Goal: Transaction & Acquisition: Purchase product/service

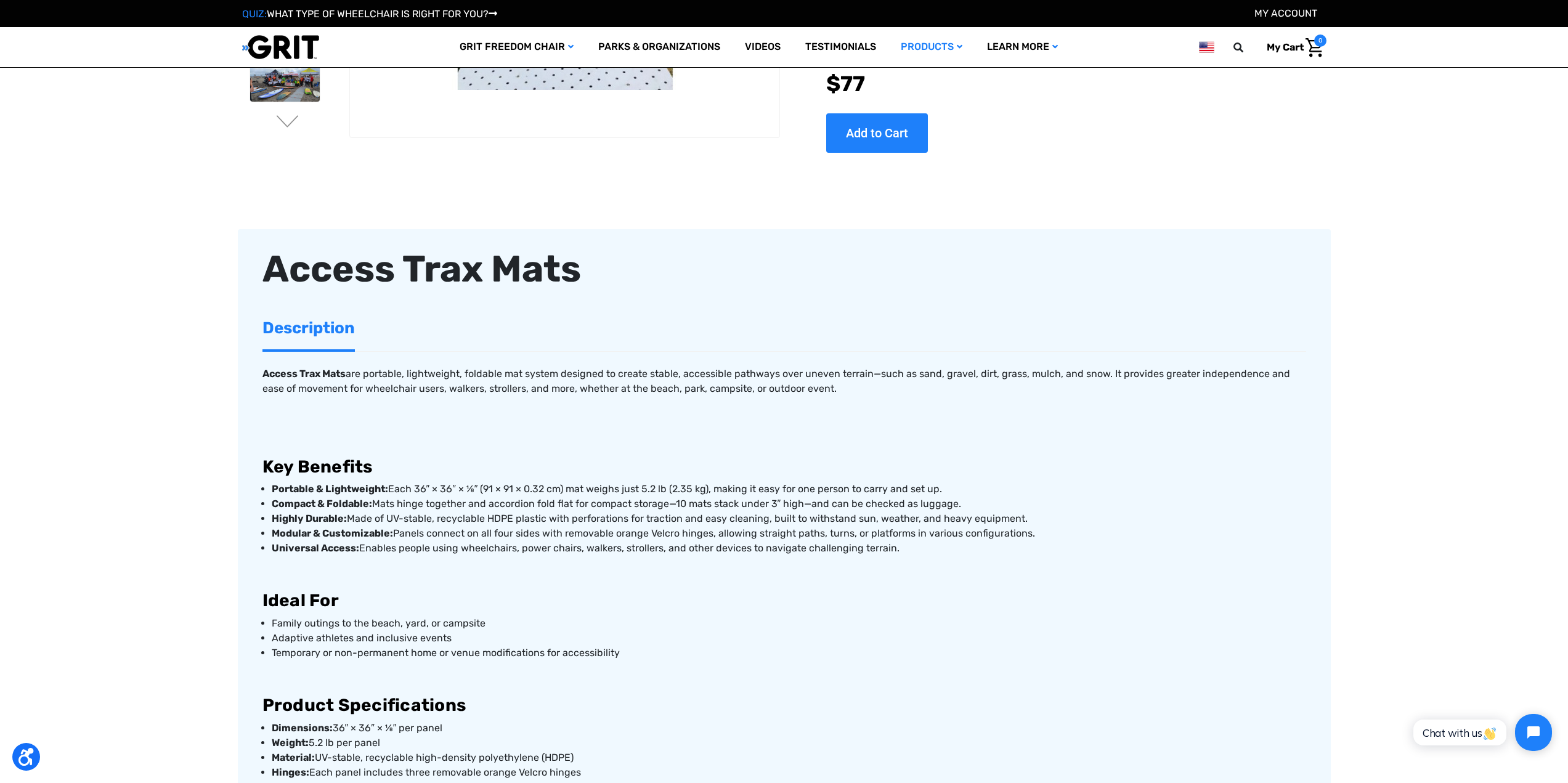
scroll to position [308, 0]
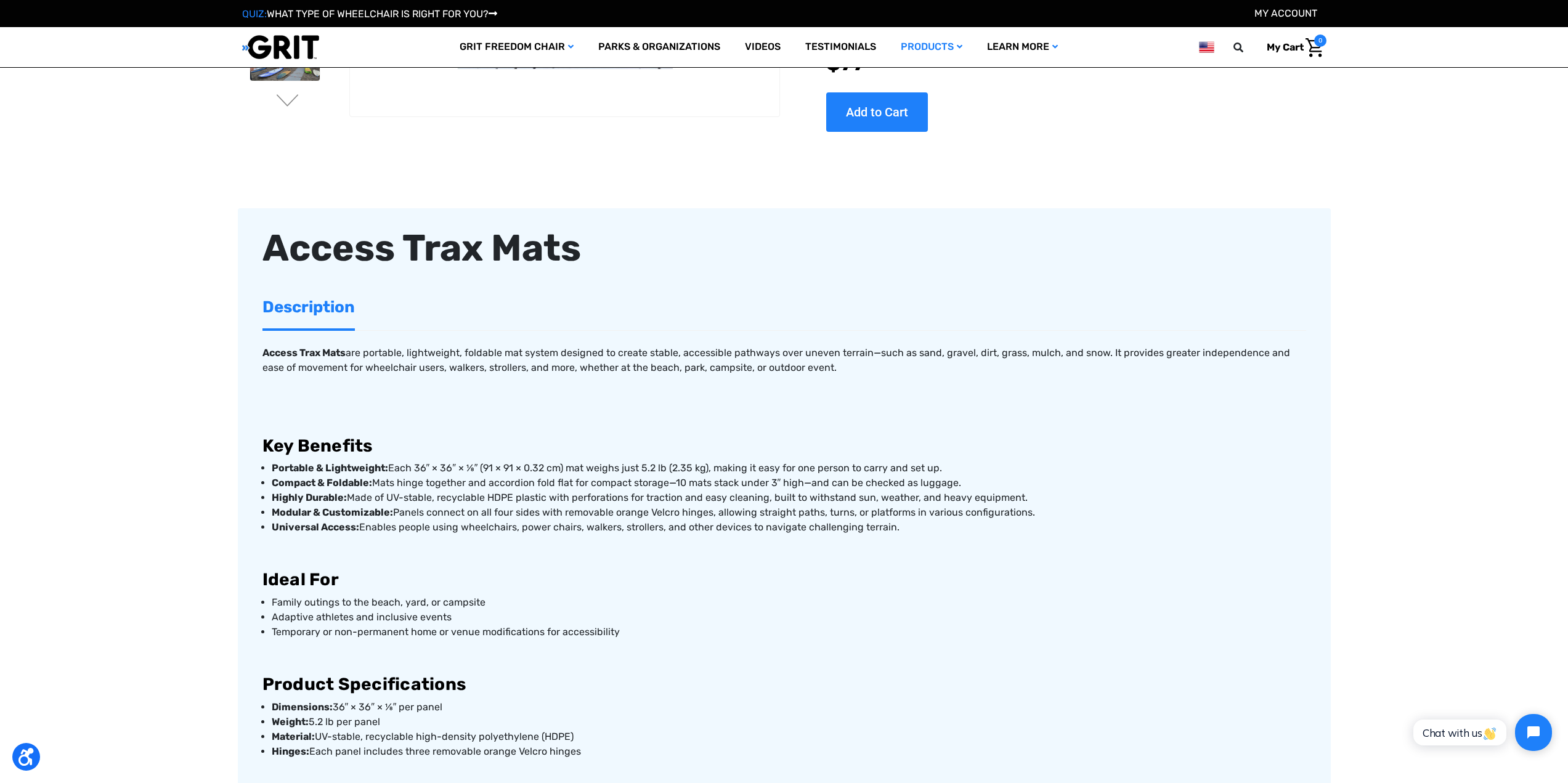
drag, startPoint x: 375, startPoint y: 482, endPoint x: 960, endPoint y: 481, distance: 585.0
click at [779, 388] on p "Compact & Foldable: Mats hinge together and accordion fold flat for compact sto…" at bounding box center [789, 482] width 1034 height 15
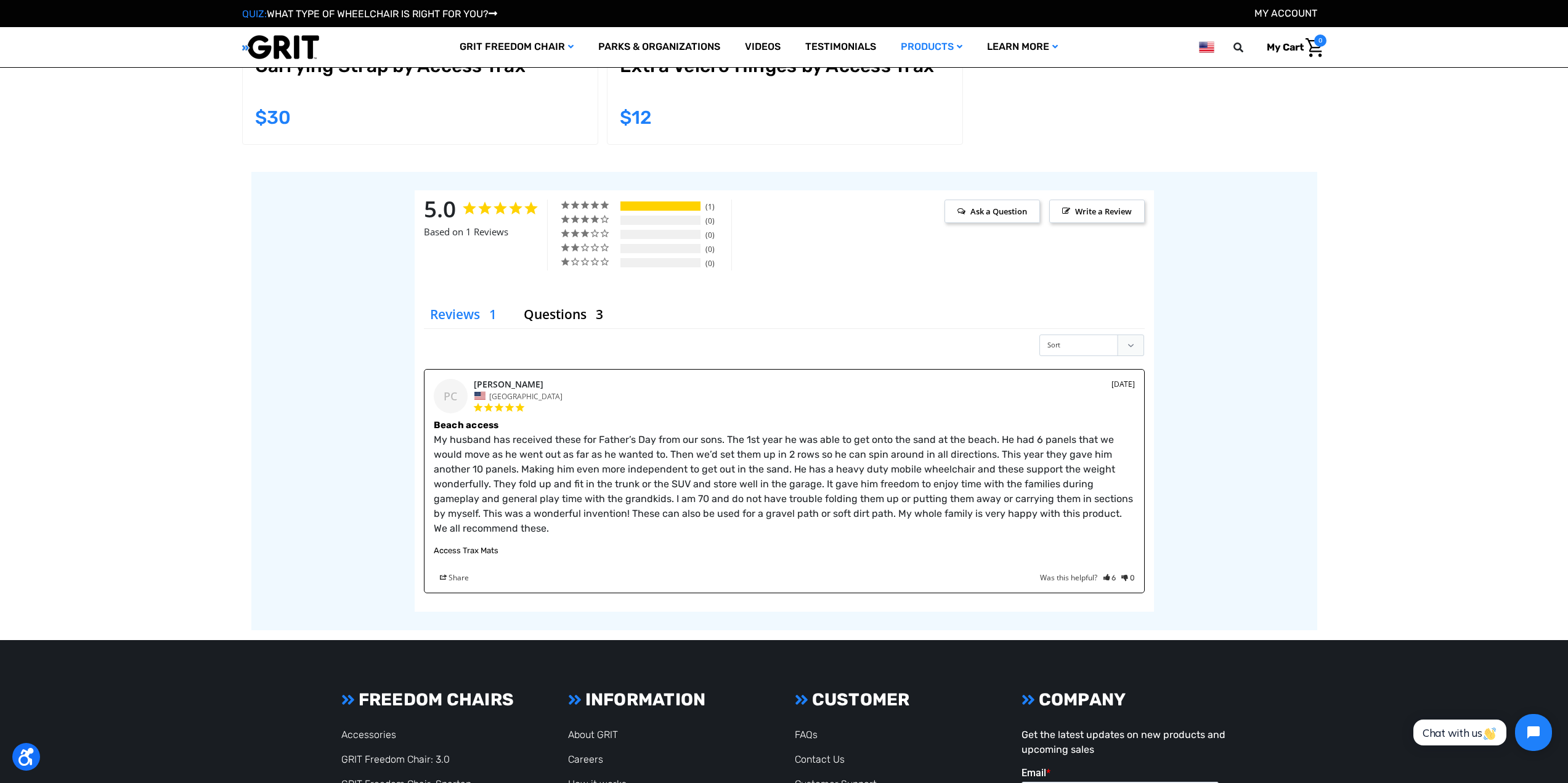
scroll to position [1848, 0]
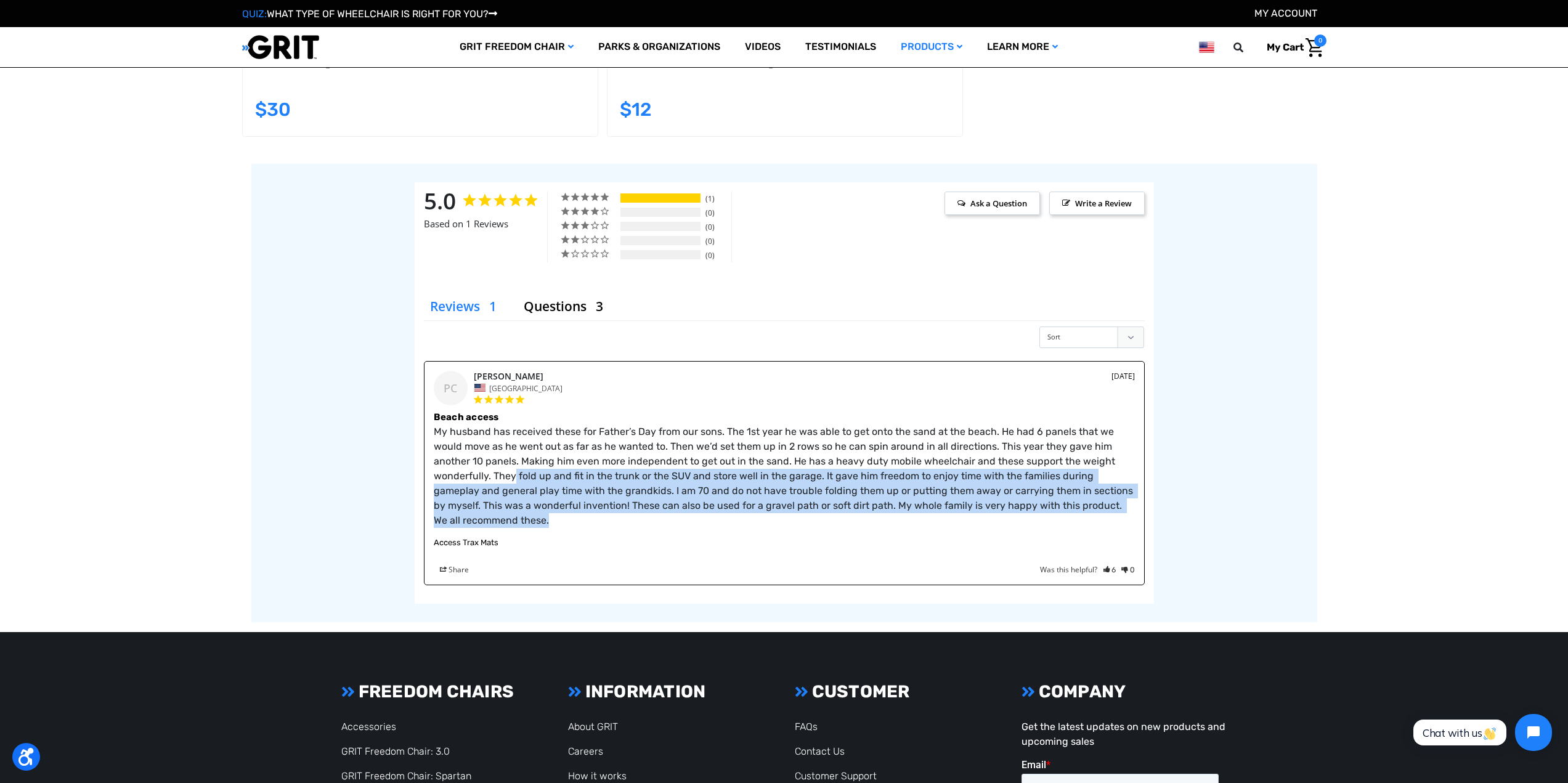
drag, startPoint x: 454, startPoint y: 476, endPoint x: 455, endPoint y: 516, distance: 40.0
click at [455, 388] on div "Beach access My husband has received these for Father’s Day from our sons. The …" at bounding box center [784, 492] width 701 height 166
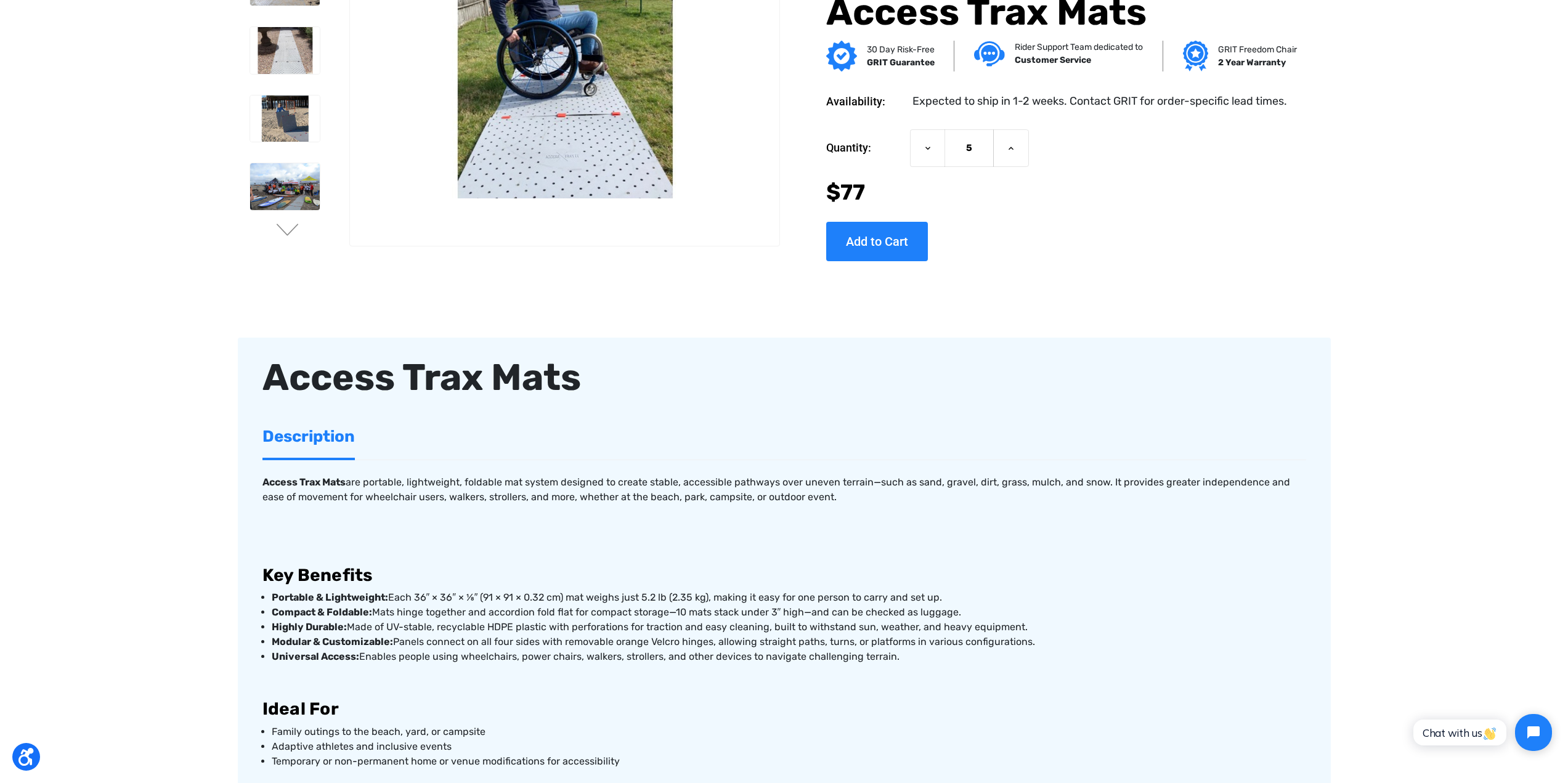
scroll to position [0, 0]
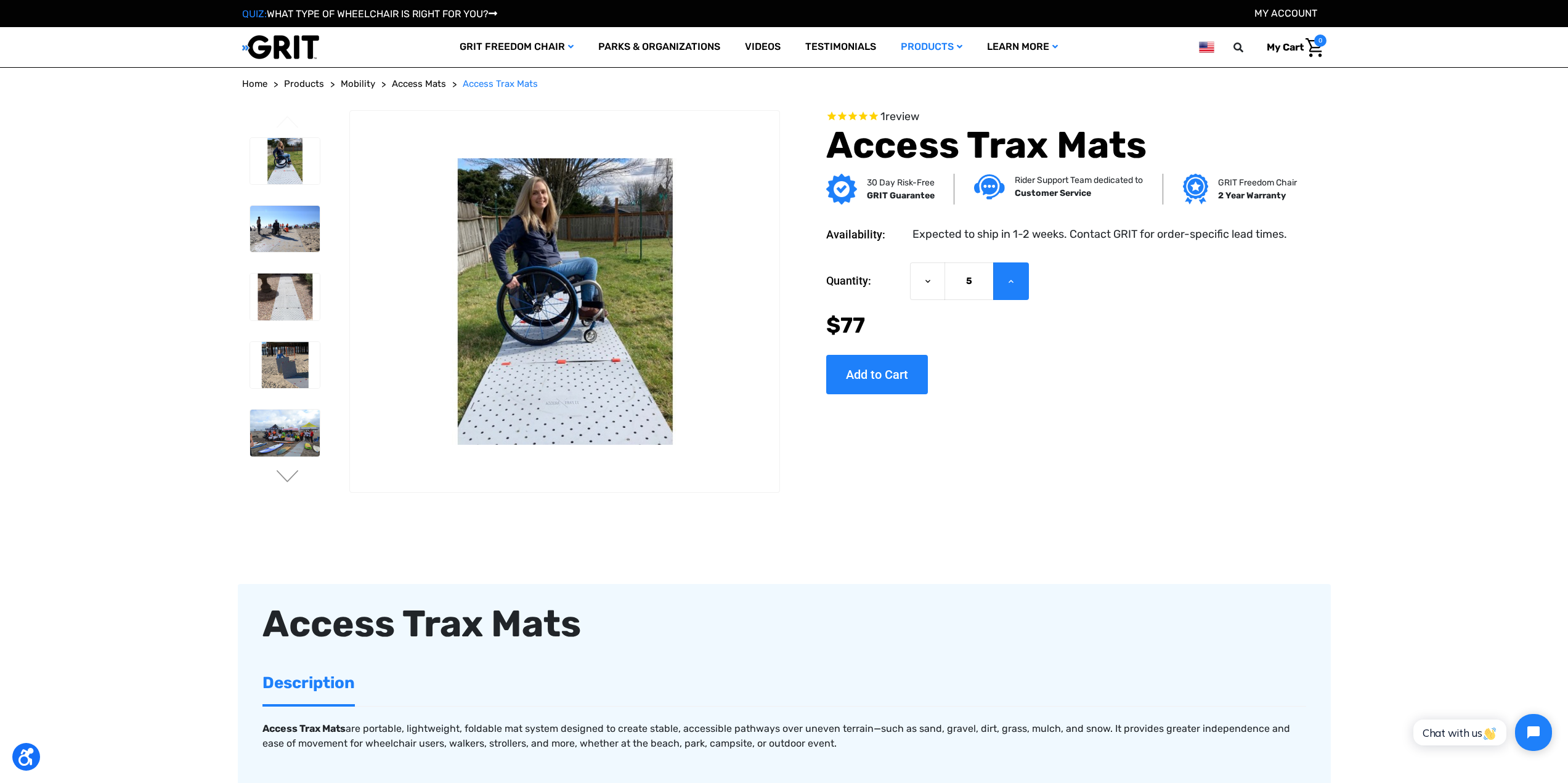
click at [779, 286] on icon at bounding box center [1010, 281] width 10 height 10
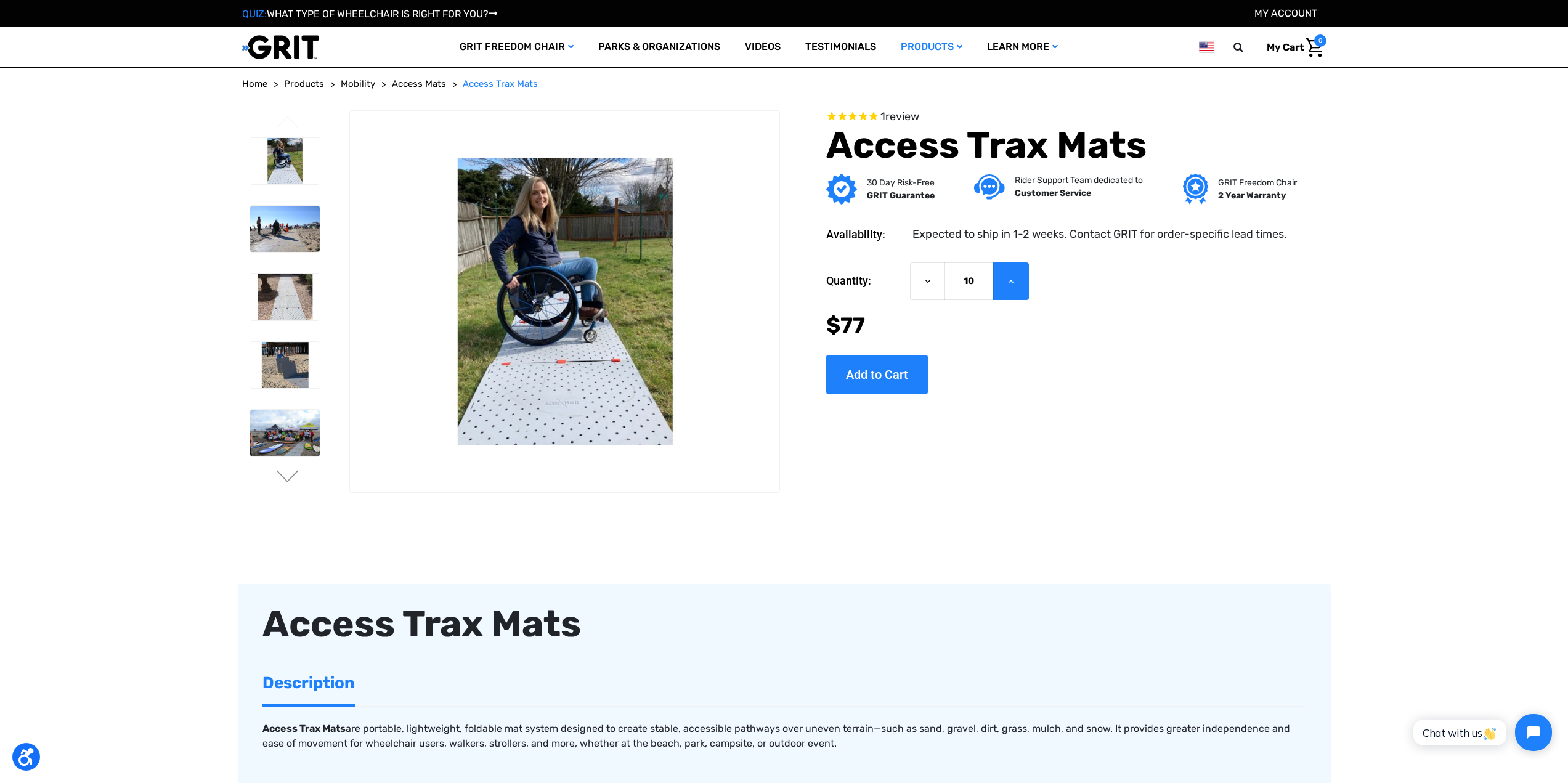
click at [779, 286] on icon at bounding box center [1010, 281] width 10 height 10
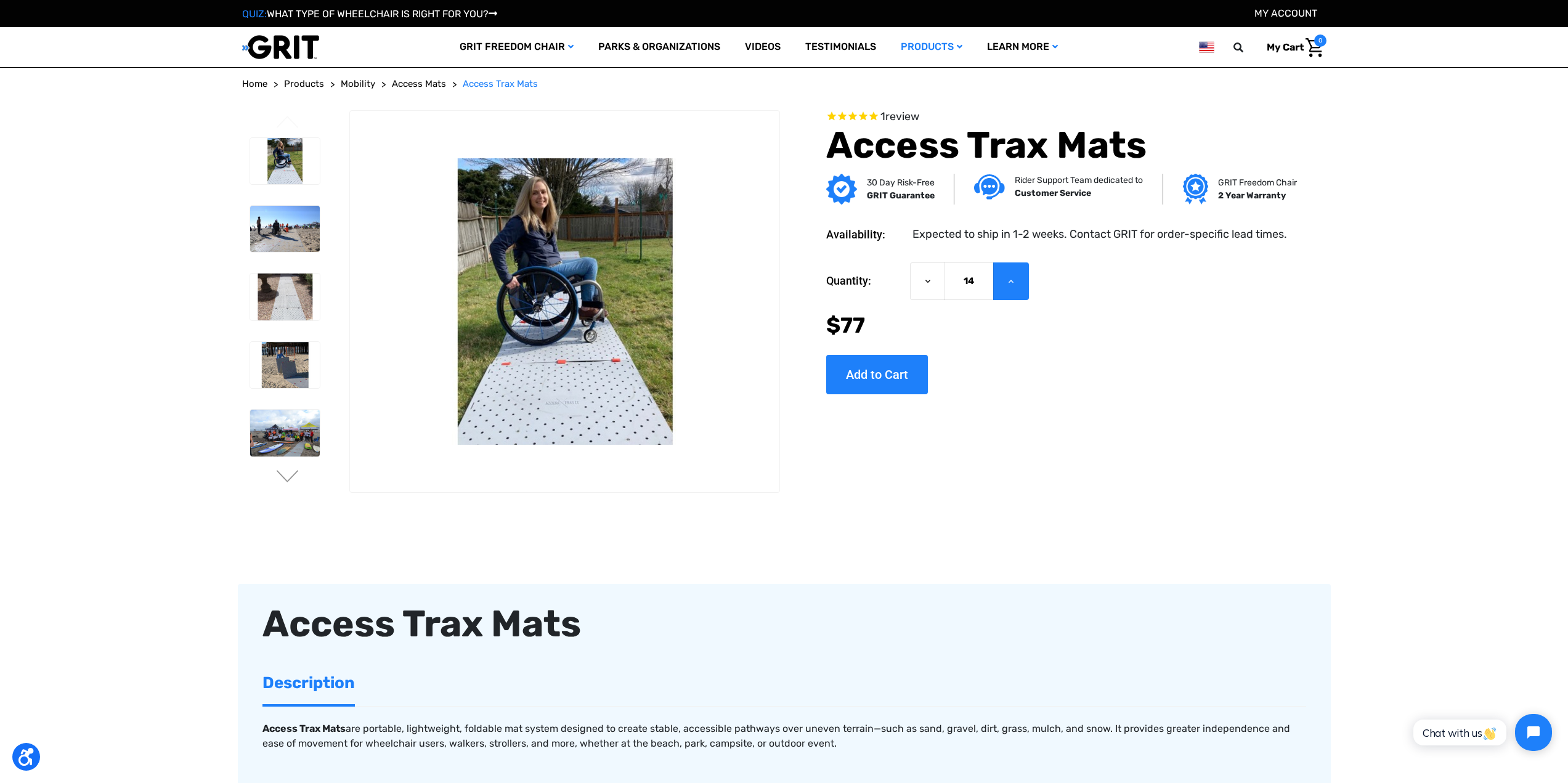
type input "15"
click at [779, 371] on input "Add to Cart" at bounding box center [876, 374] width 102 height 40
type input "Add to Cart"
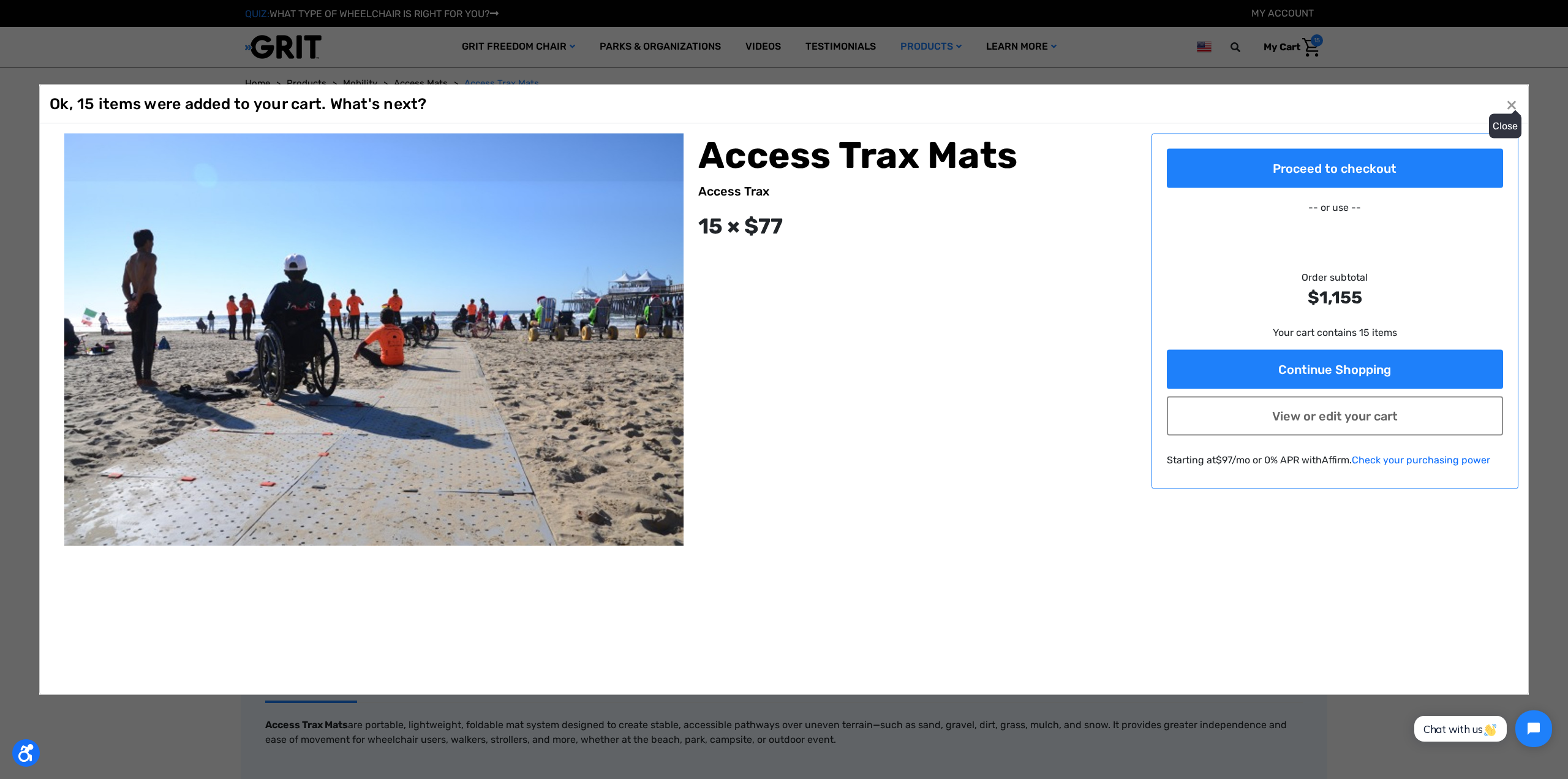
click at [774, 114] on button "Close ×" at bounding box center [1511, 103] width 19 height 19
